Goal: Transaction & Acquisition: Purchase product/service

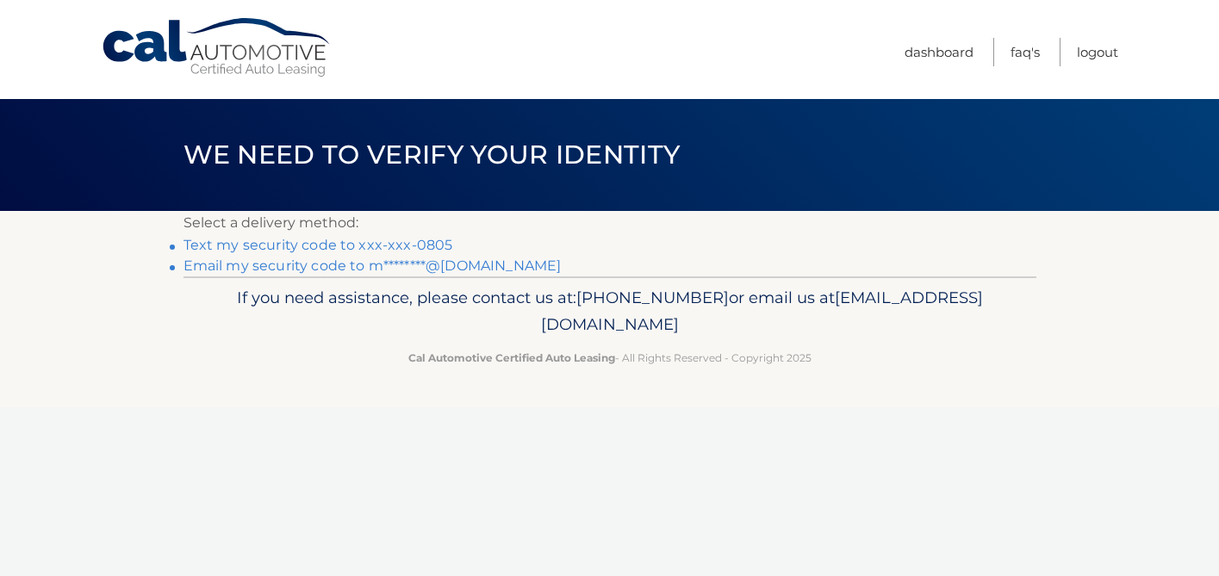
click at [252, 242] on link "Text my security code to xxx-xxx-0805" at bounding box center [318, 245] width 270 height 16
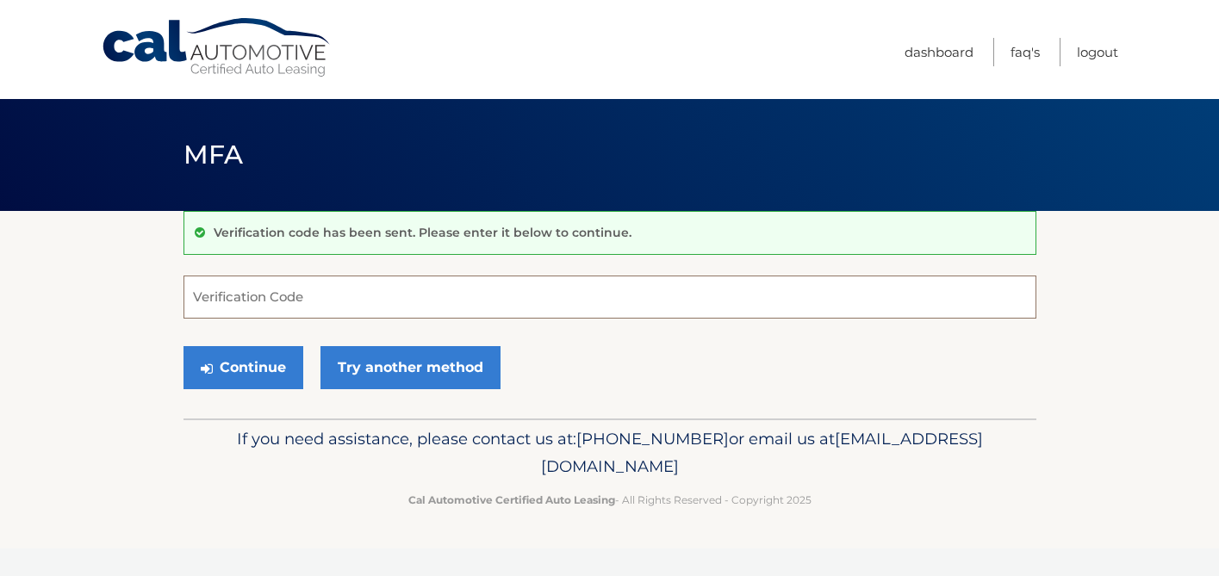
click at [248, 305] on input "Verification Code" at bounding box center [609, 297] width 853 height 43
type input "533168"
click at [263, 358] on button "Continue" at bounding box center [243, 367] width 120 height 43
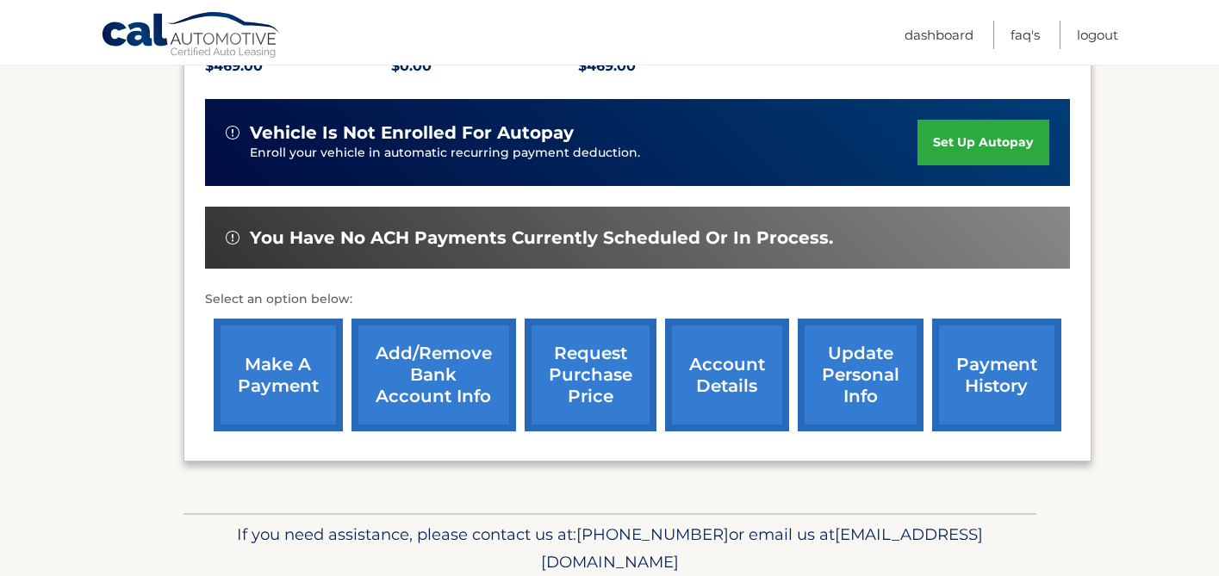
scroll to position [467, 0]
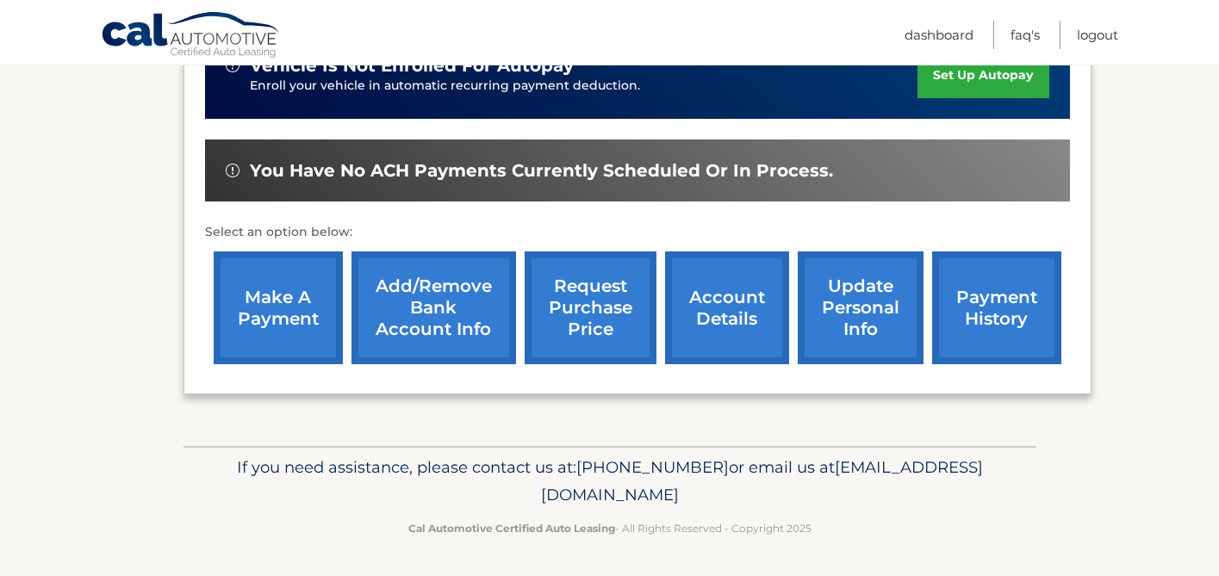
click at [309, 320] on link "make a payment" at bounding box center [278, 308] width 129 height 113
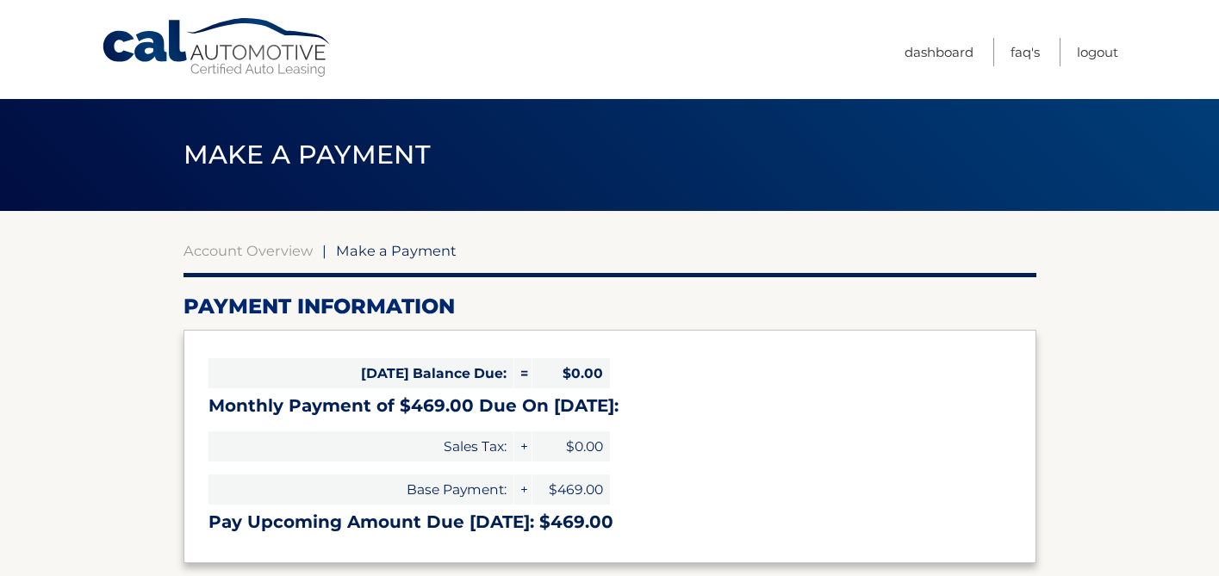
select select "ZGJiY2FhNTgtMWI2Ny00YmM4LTg3NDEtNWQ3YzcwODc2ZGIy"
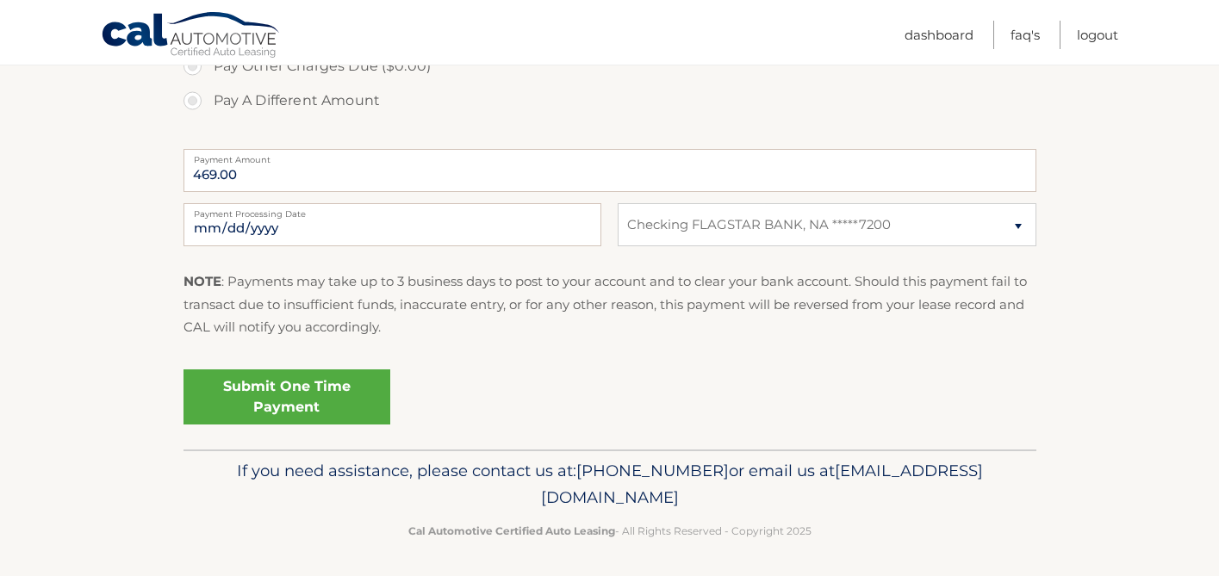
scroll to position [655, 0]
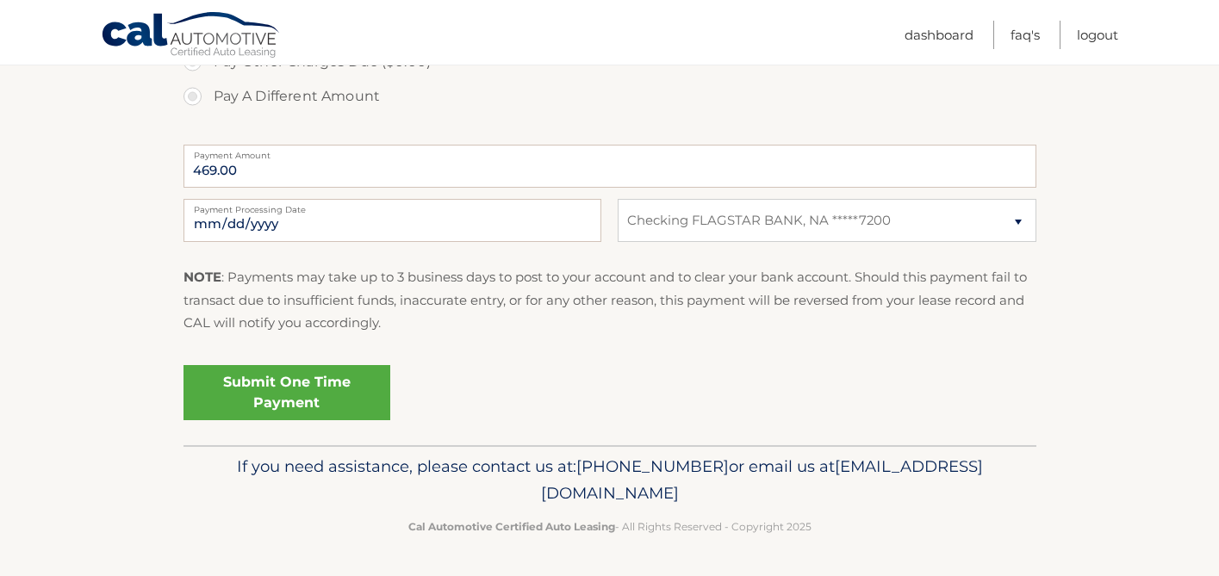
click at [250, 395] on link "Submit One Time Payment" at bounding box center [286, 392] width 207 height 55
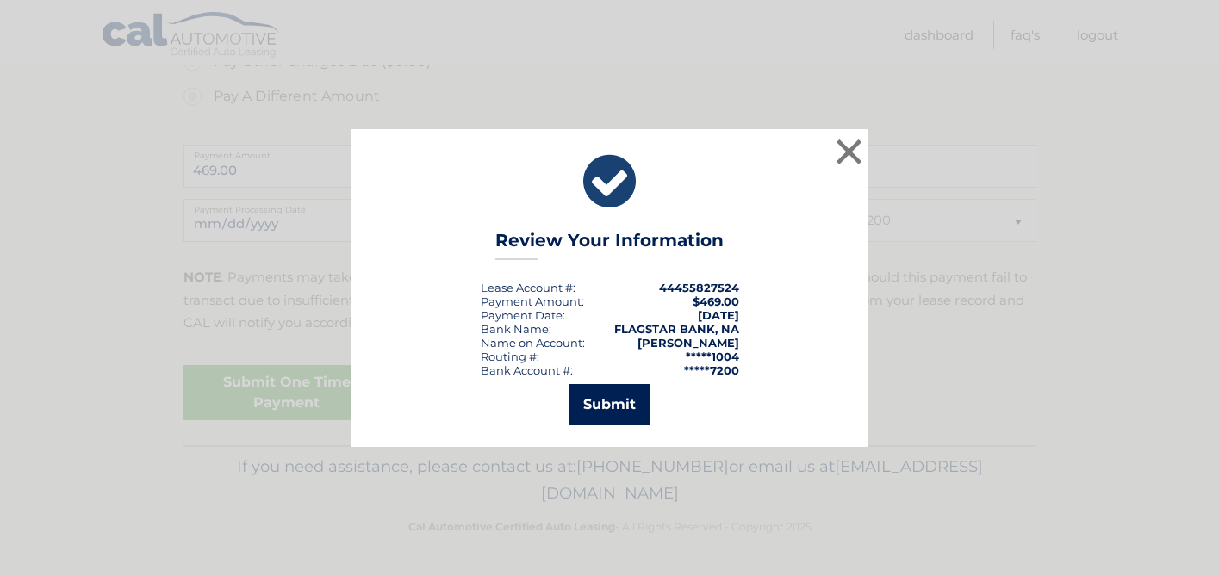
click at [623, 404] on button "Submit" at bounding box center [609, 404] width 80 height 41
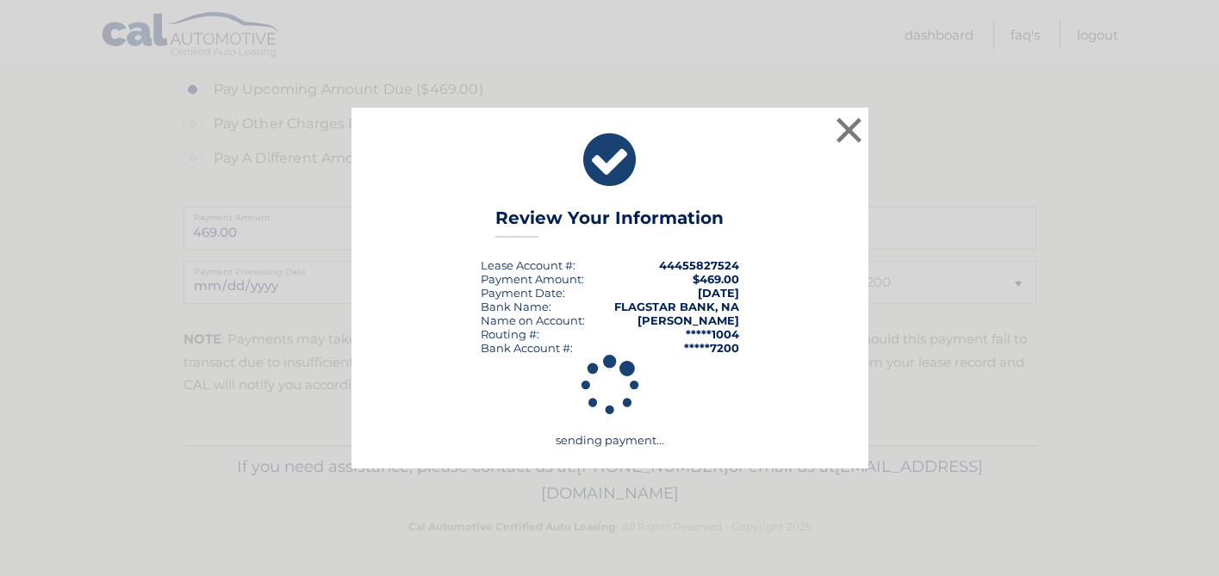
scroll to position [593, 0]
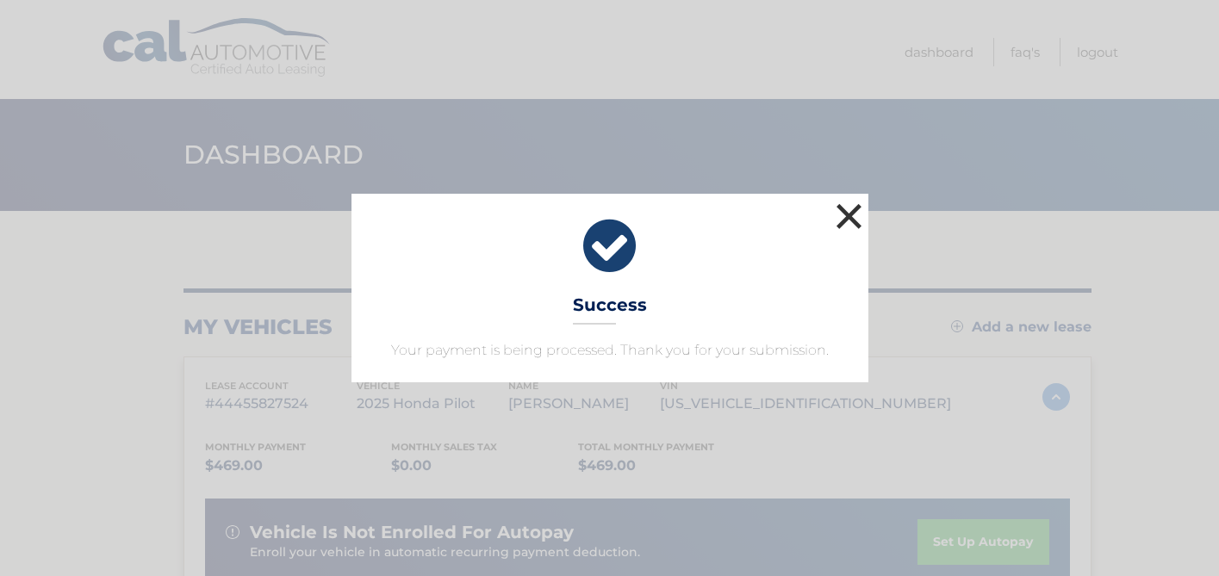
click at [855, 216] on button "×" at bounding box center [849, 216] width 34 height 34
